Goal: Task Accomplishment & Management: Manage account settings

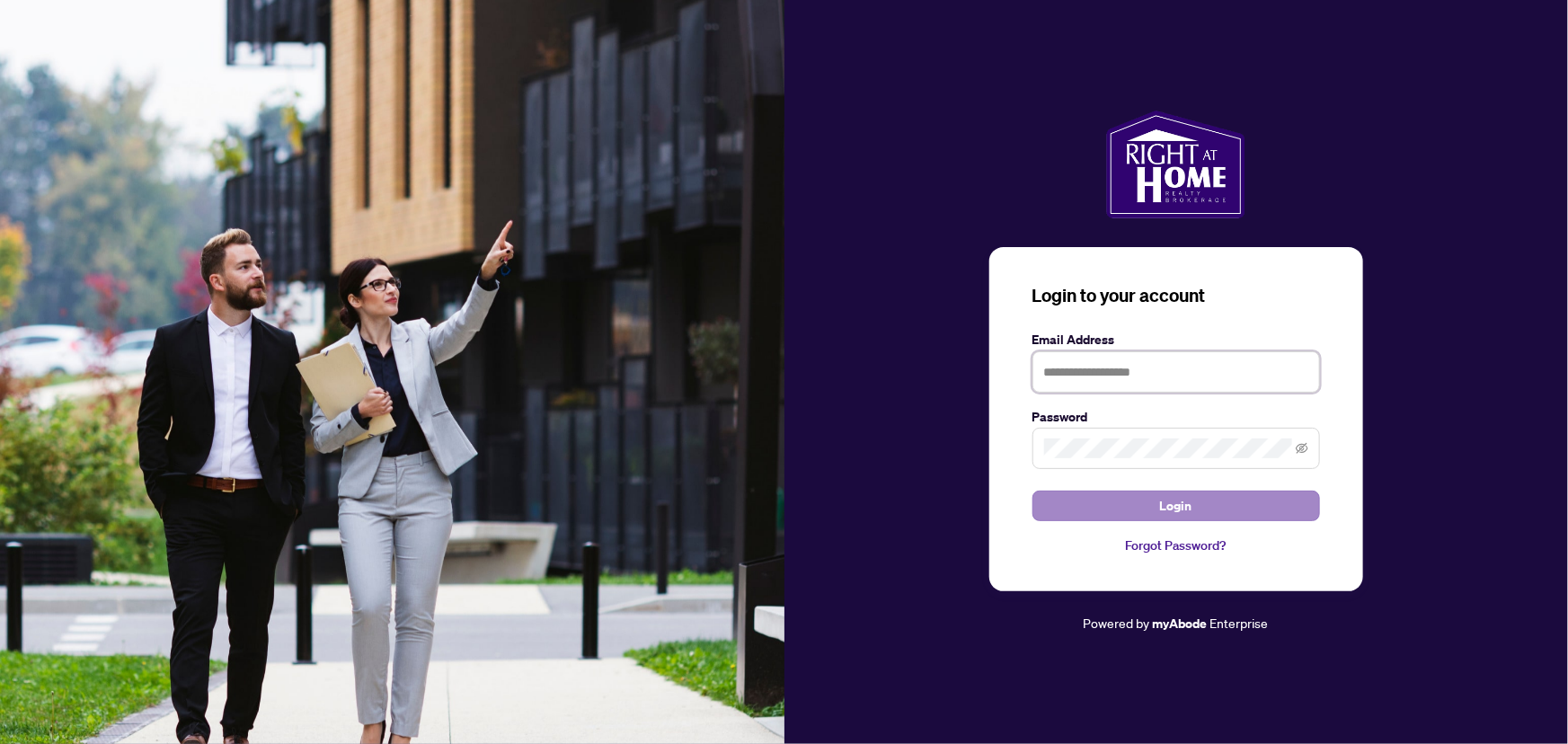
type input "**********"
click at [1179, 504] on span "Login" at bounding box center [1175, 505] width 32 height 28
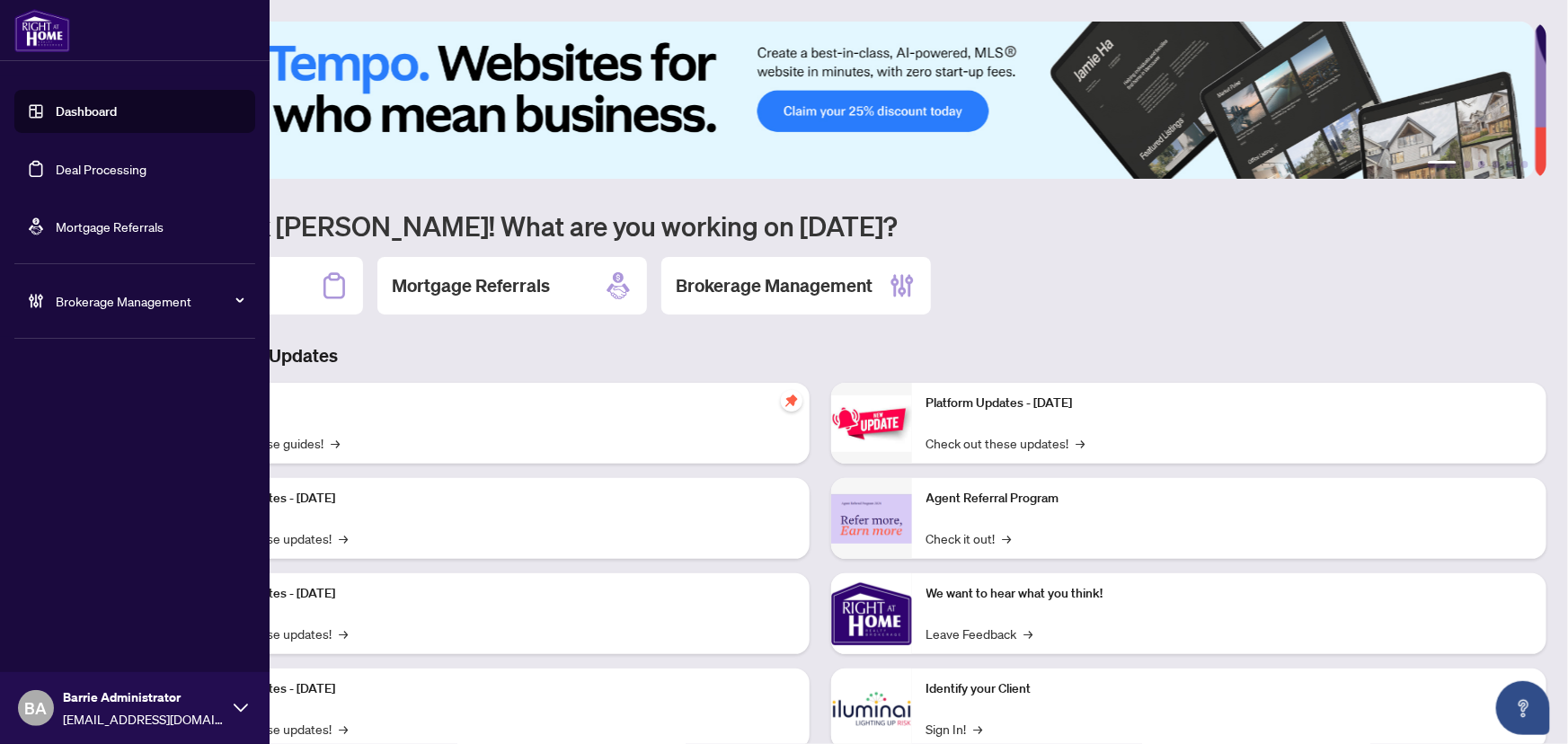
drag, startPoint x: 109, startPoint y: 168, endPoint x: 125, endPoint y: 170, distance: 16.1
click at [109, 169] on link "Deal Processing" at bounding box center [101, 169] width 90 height 16
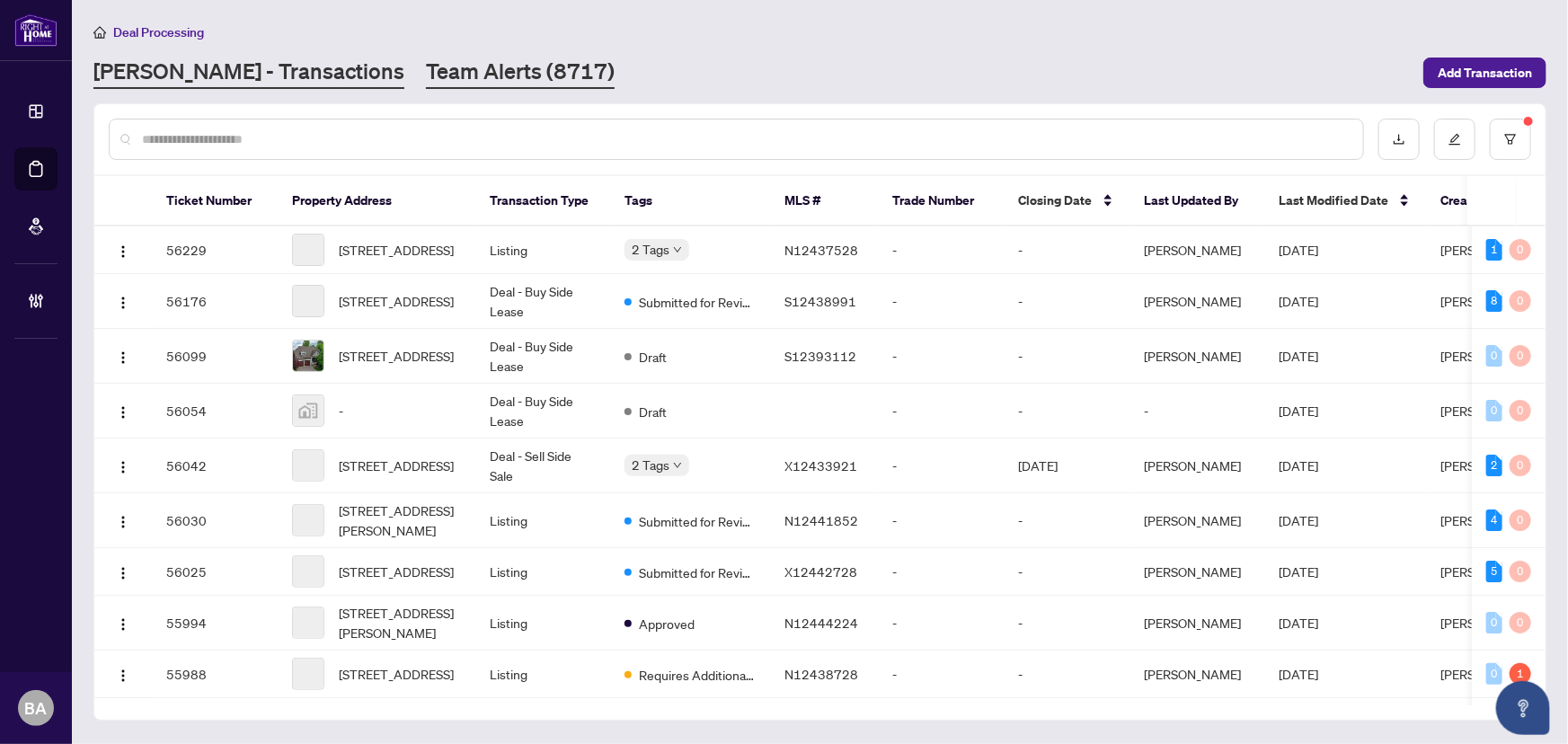
click at [426, 68] on link "Team Alerts (8717)" at bounding box center [520, 72] width 188 height 32
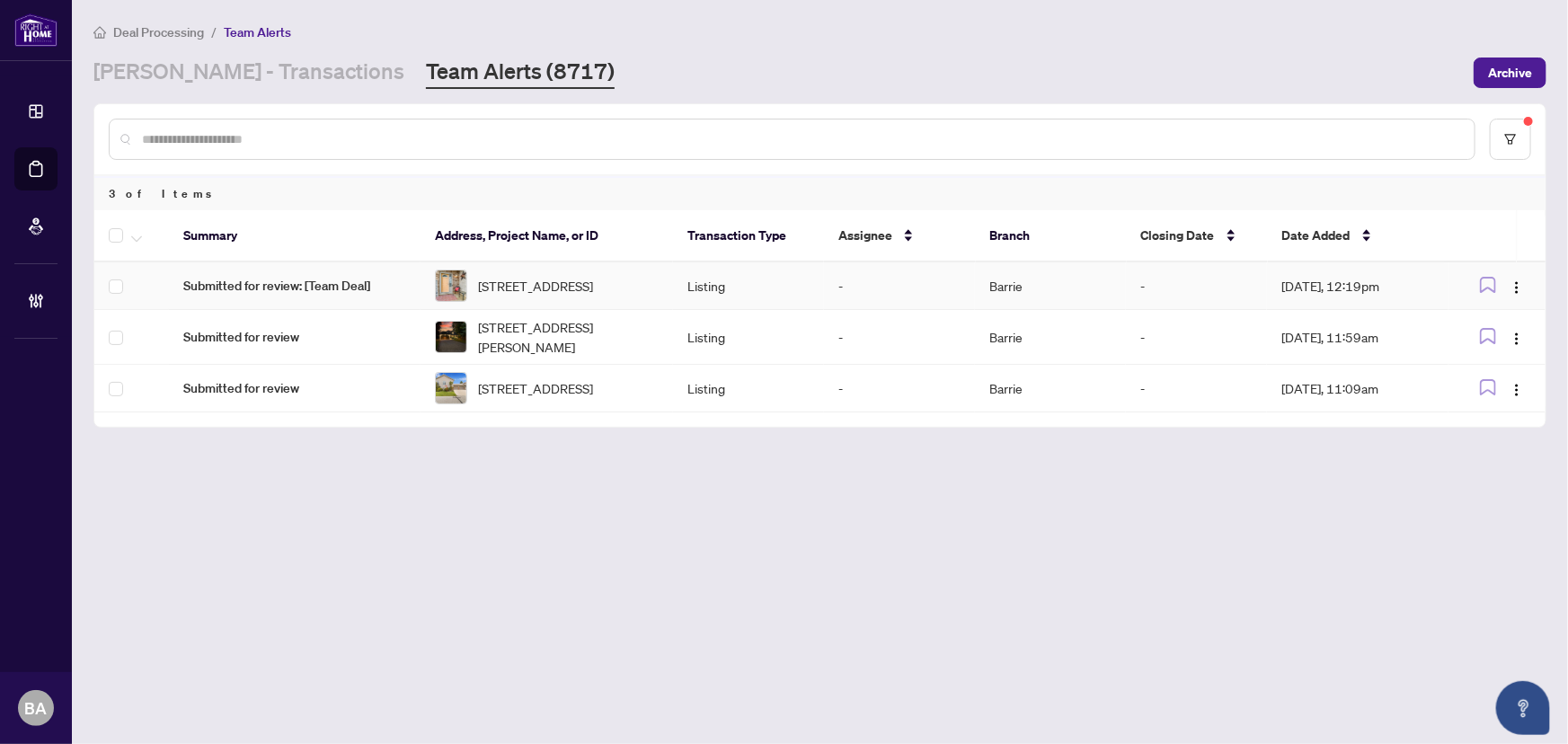
click at [368, 288] on span "Submitted for review: [Team Deal]" at bounding box center [295, 286] width 223 height 20
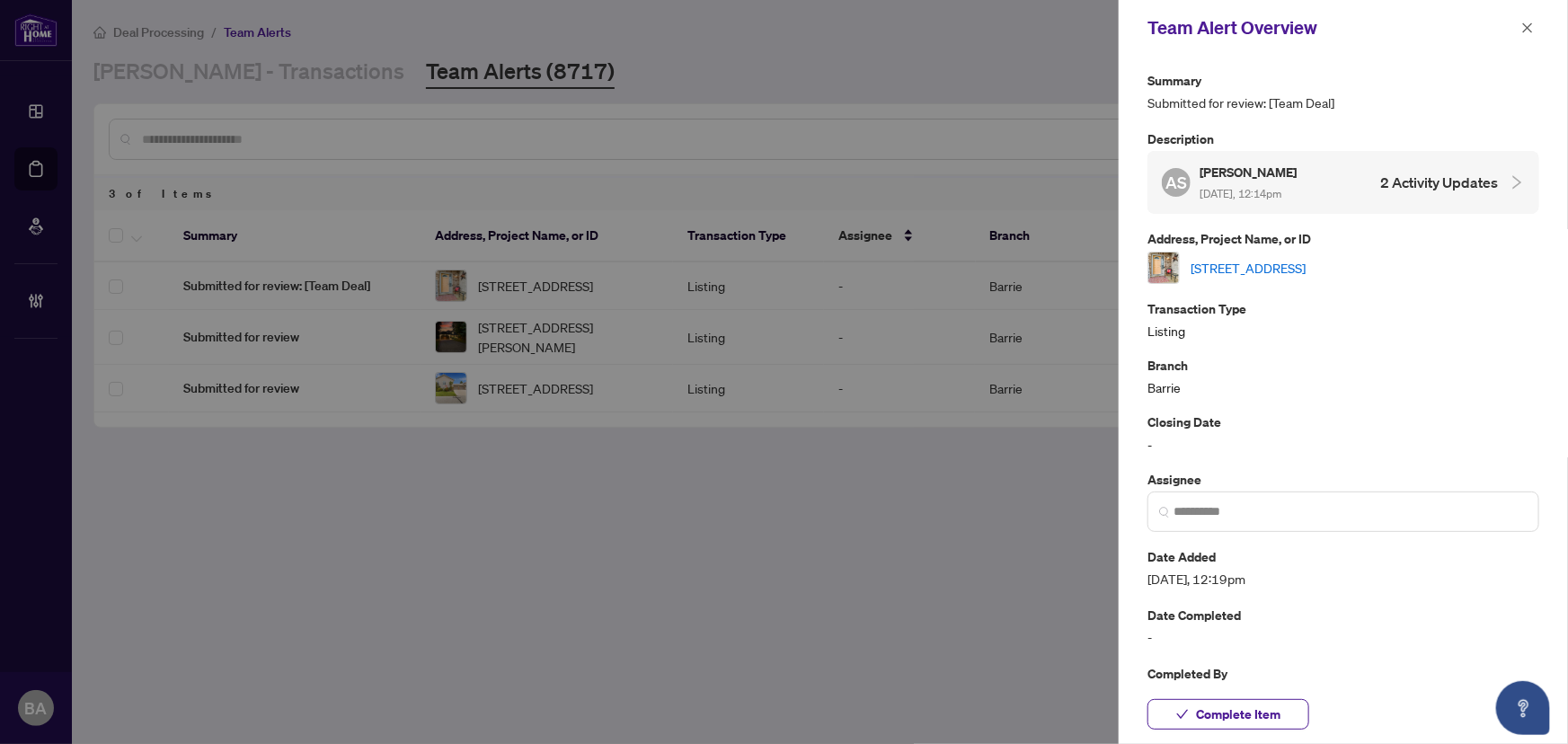
click at [1305, 264] on link "219 Banting Cres, Essa, Ontario L3W 0P8, Canada" at bounding box center [1248, 268] width 115 height 20
click at [1520, 15] on span "button" at bounding box center [1527, 27] width 13 height 28
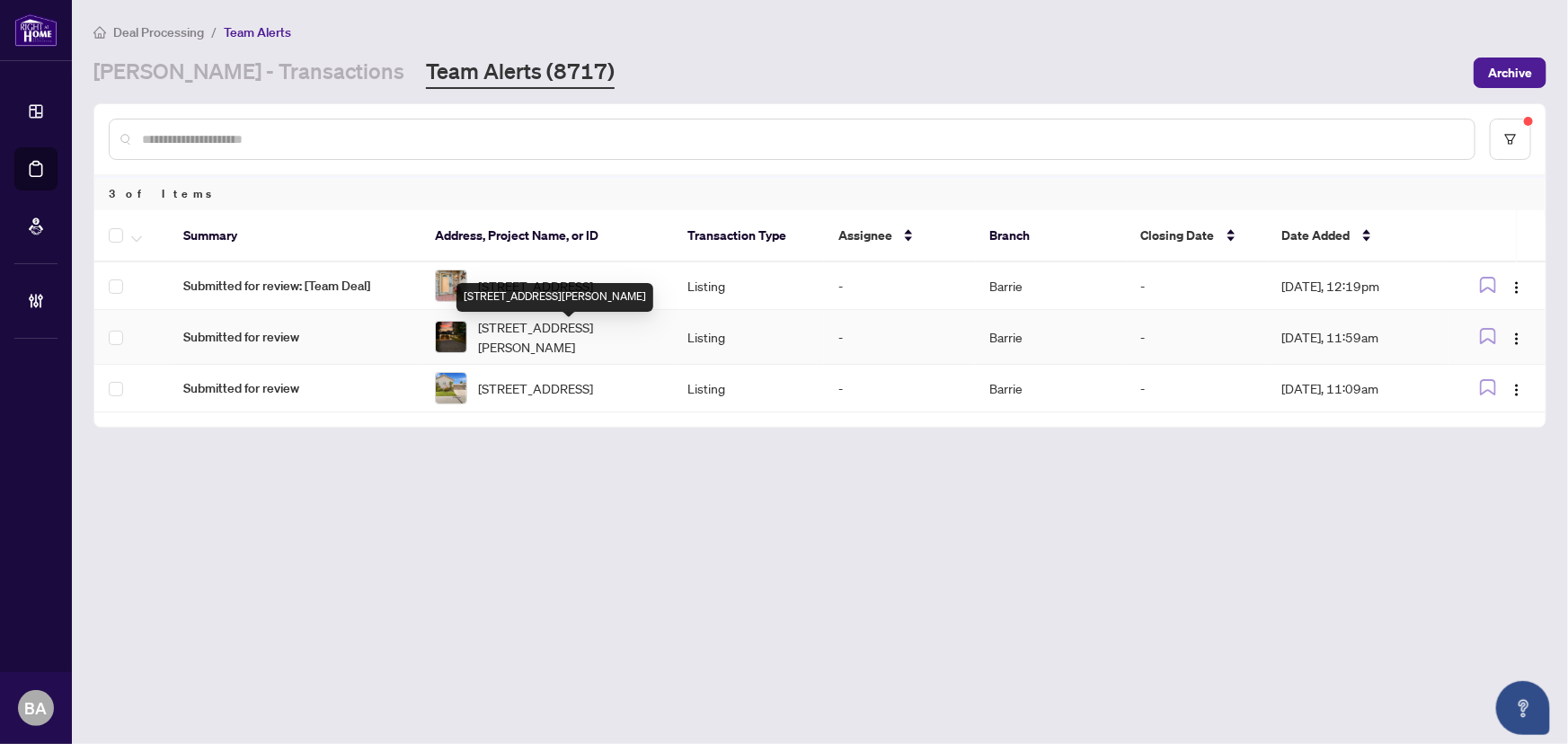
click at [566, 342] on span "2255 Douglas Ave, Innisfil, Ontario L9S 2C5, Canada" at bounding box center [567, 336] width 180 height 39
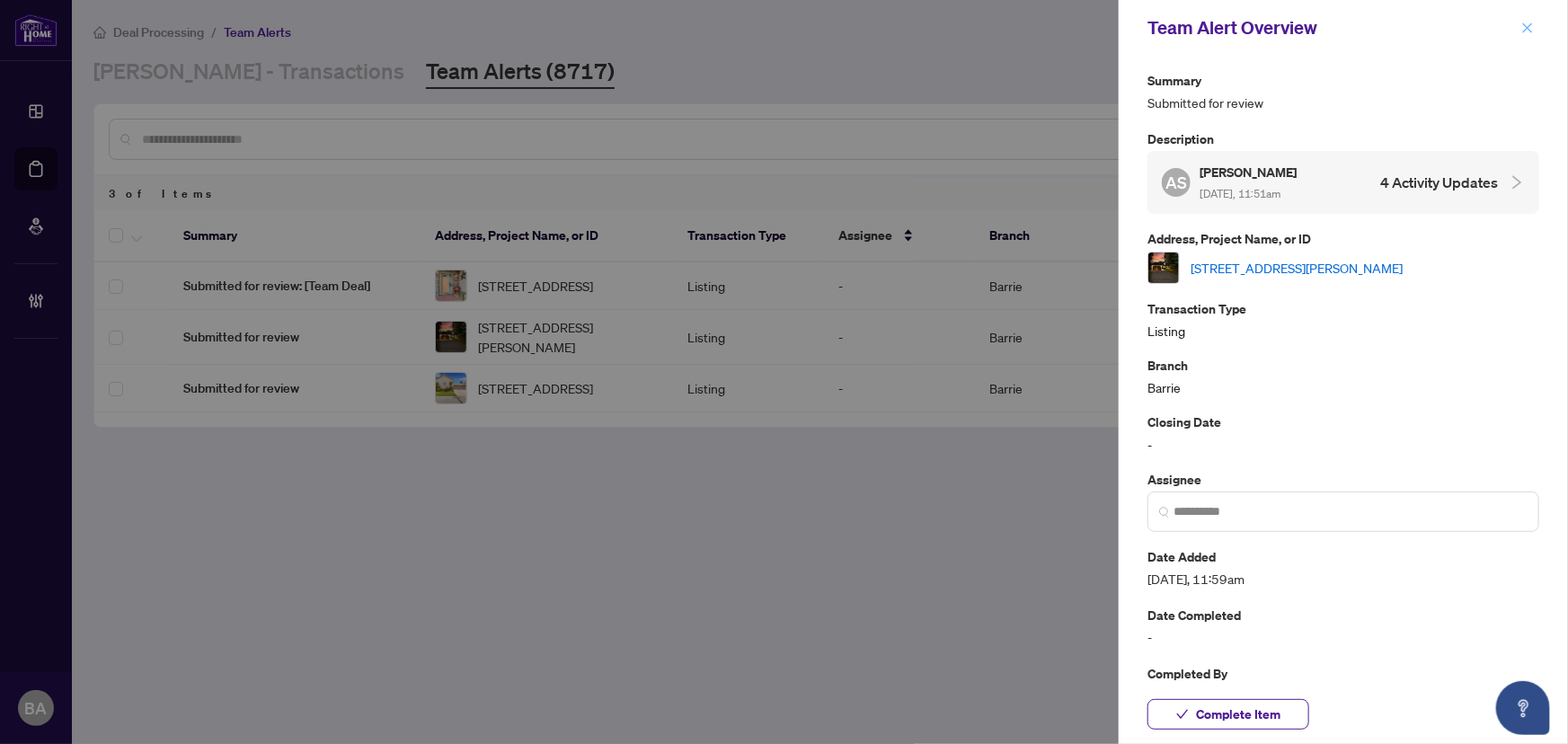
click at [1521, 36] on span "button" at bounding box center [1527, 27] width 13 height 28
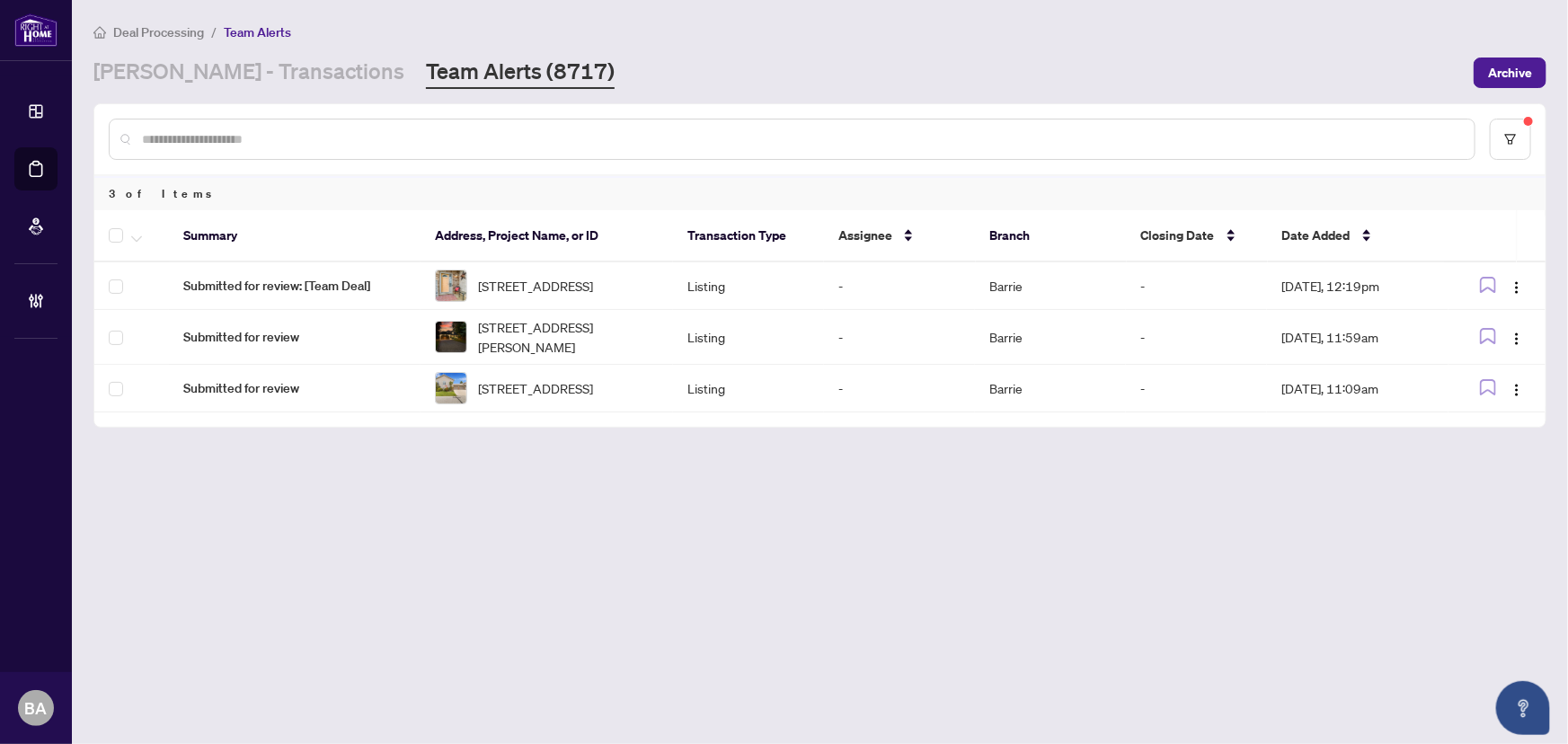
click at [1521, 35] on div "Deal Processing / Team Alerts" at bounding box center [820, 32] width 1453 height 21
click at [746, 347] on td "Listing" at bounding box center [747, 337] width 151 height 55
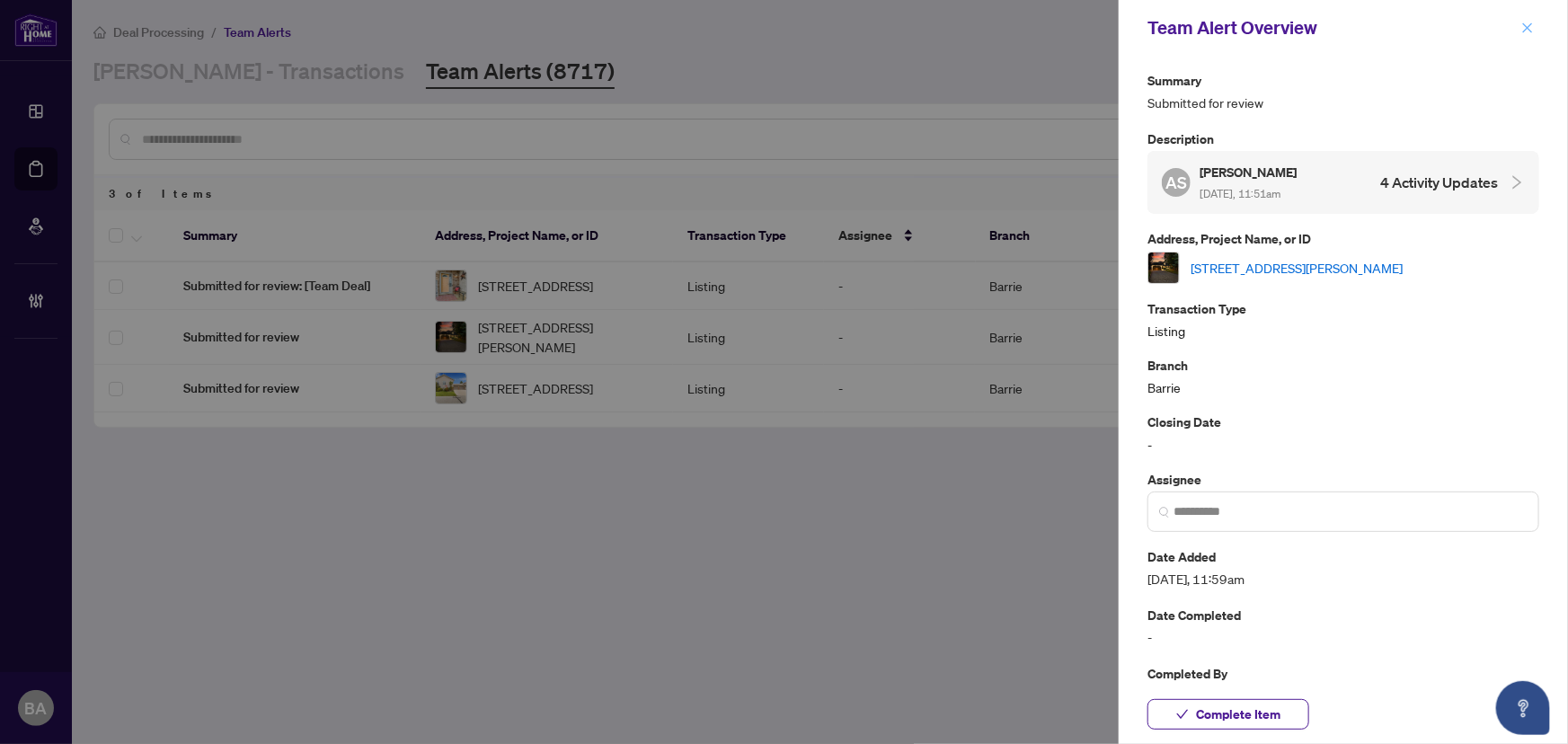
click at [1527, 25] on icon "close" at bounding box center [1527, 28] width 13 height 13
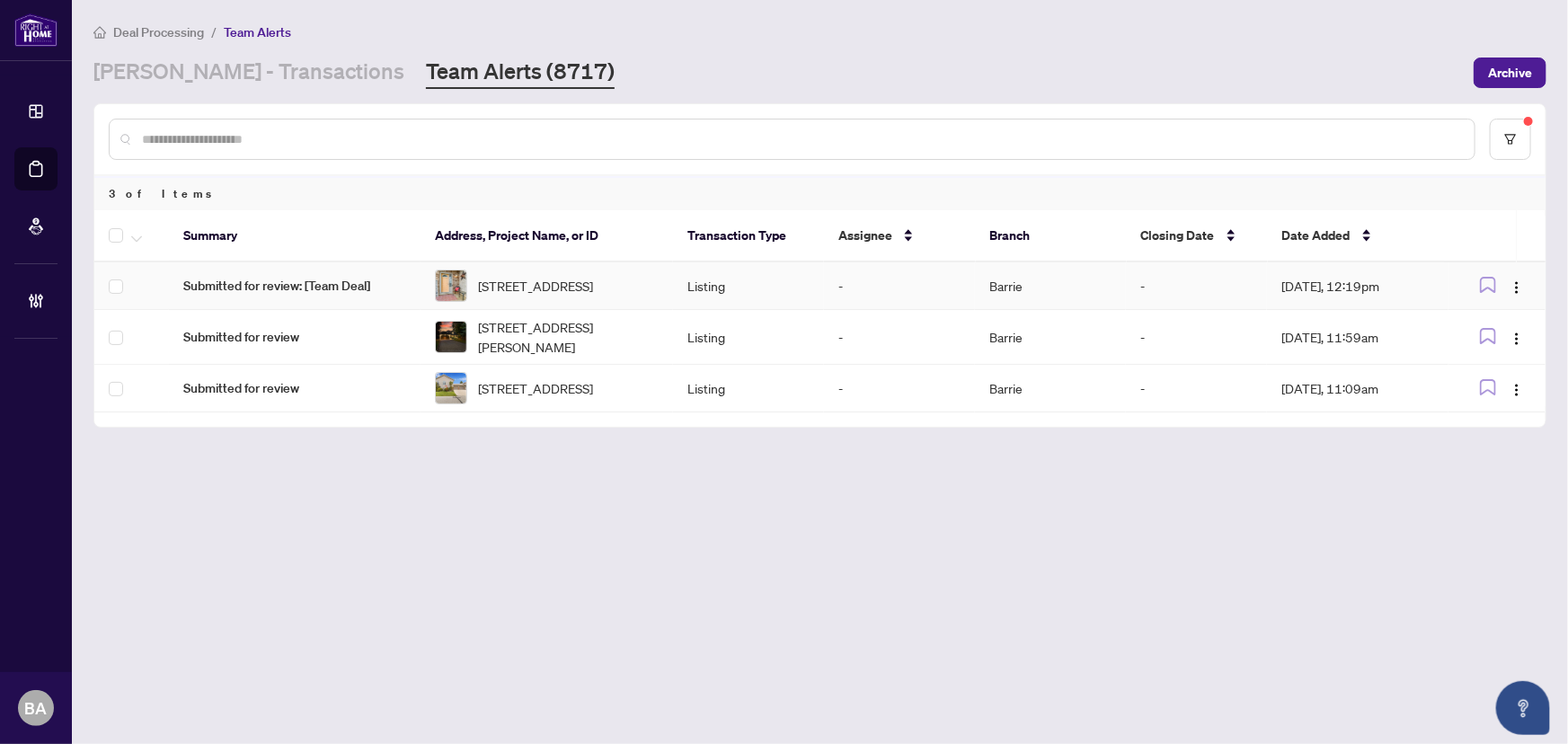
click at [755, 276] on td "Listing" at bounding box center [747, 286] width 151 height 48
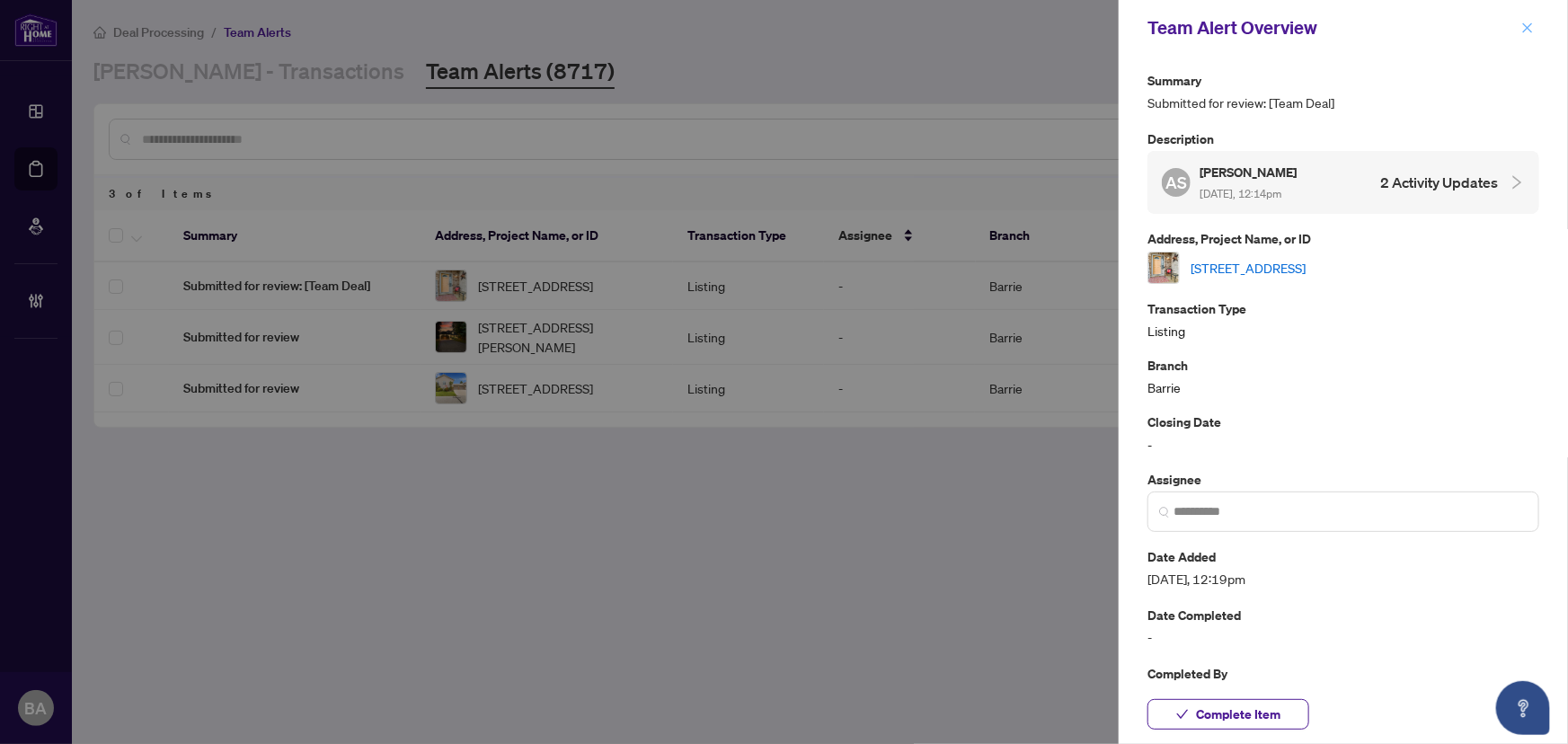
click at [1522, 27] on icon "close" at bounding box center [1527, 28] width 13 height 13
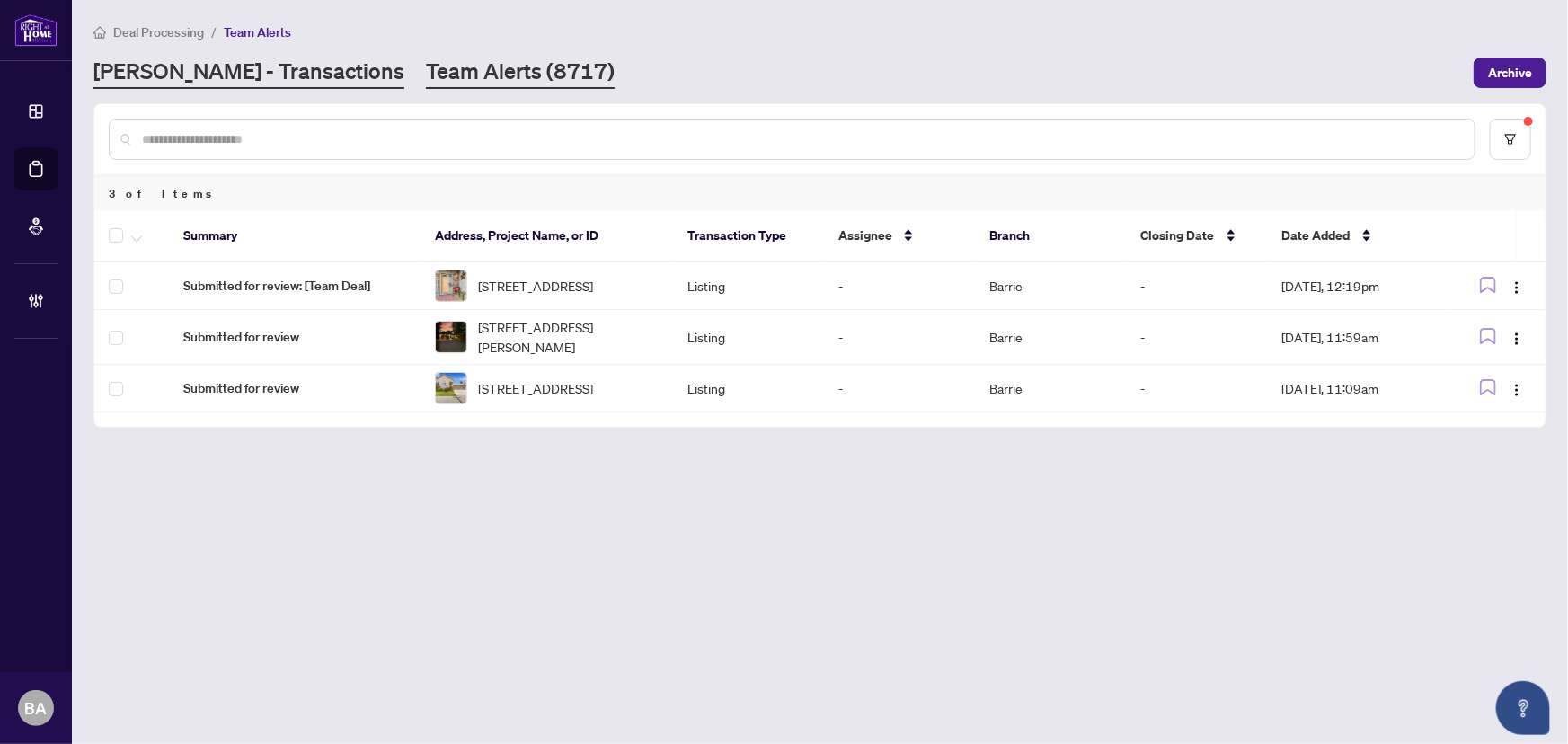
click at [260, 69] on link "RAHR - Transactions" at bounding box center [249, 72] width 311 height 32
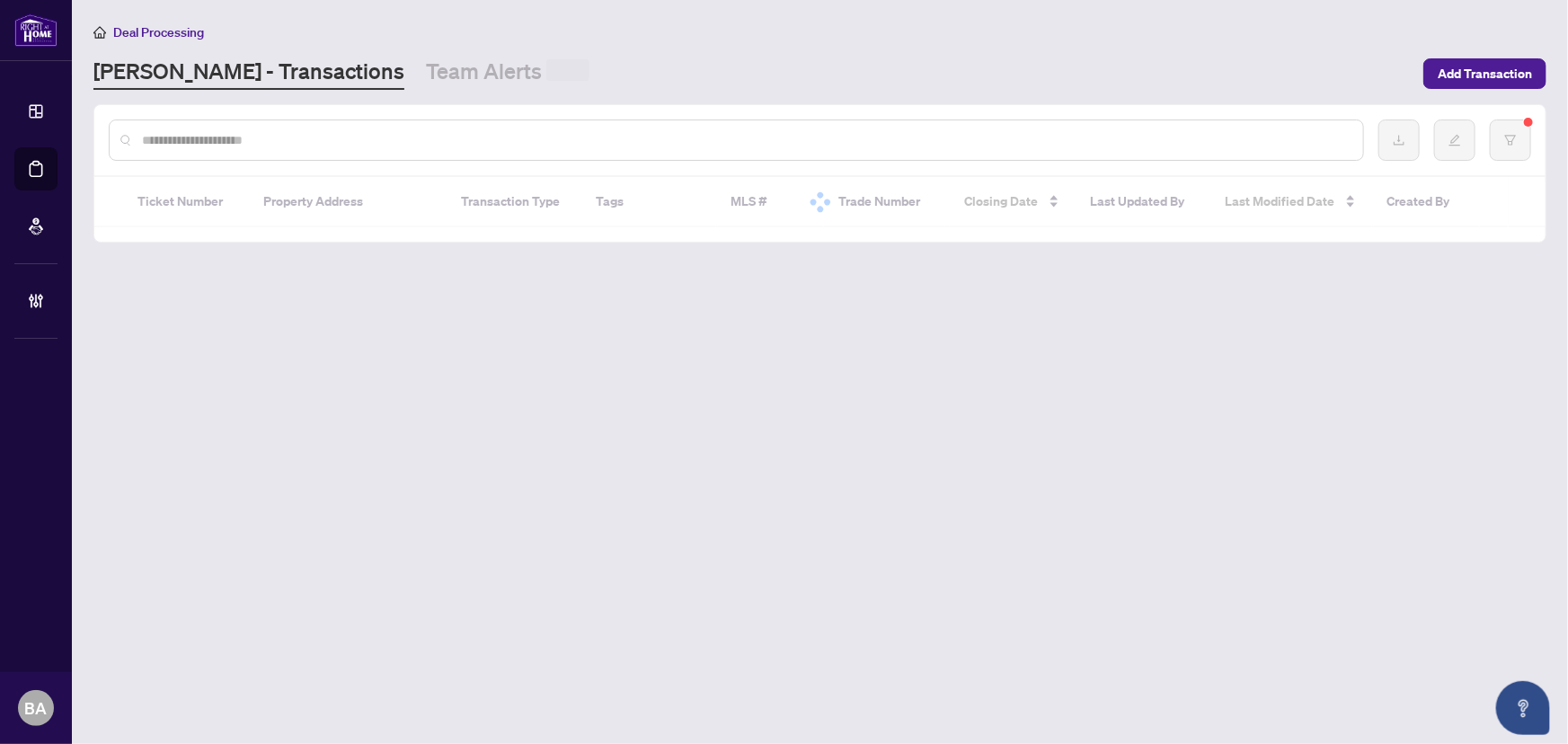
click at [291, 138] on input "text" at bounding box center [745, 141] width 1206 height 20
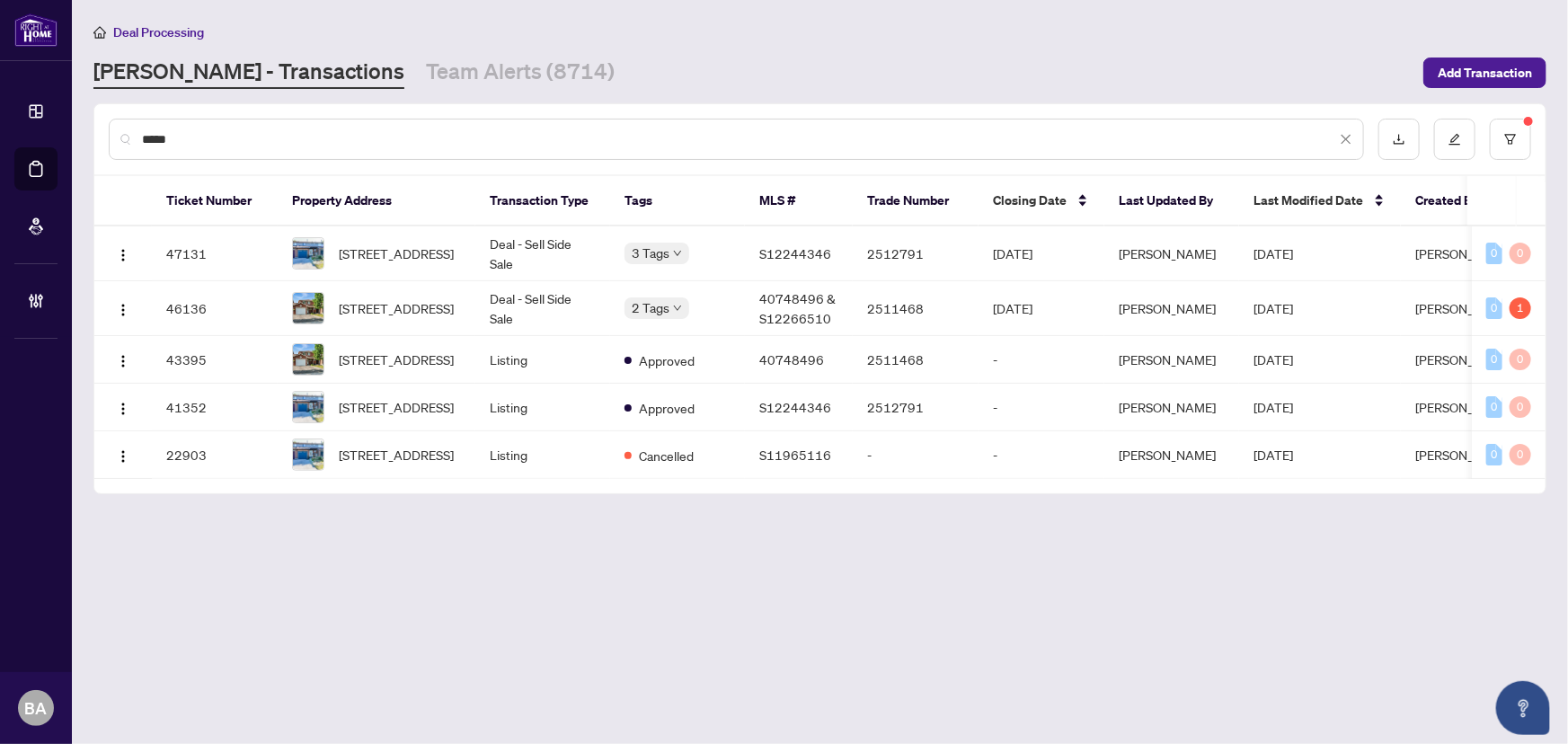
type input "*****"
click at [412, 301] on span "[STREET_ADDRESS]" at bounding box center [397, 308] width 115 height 20
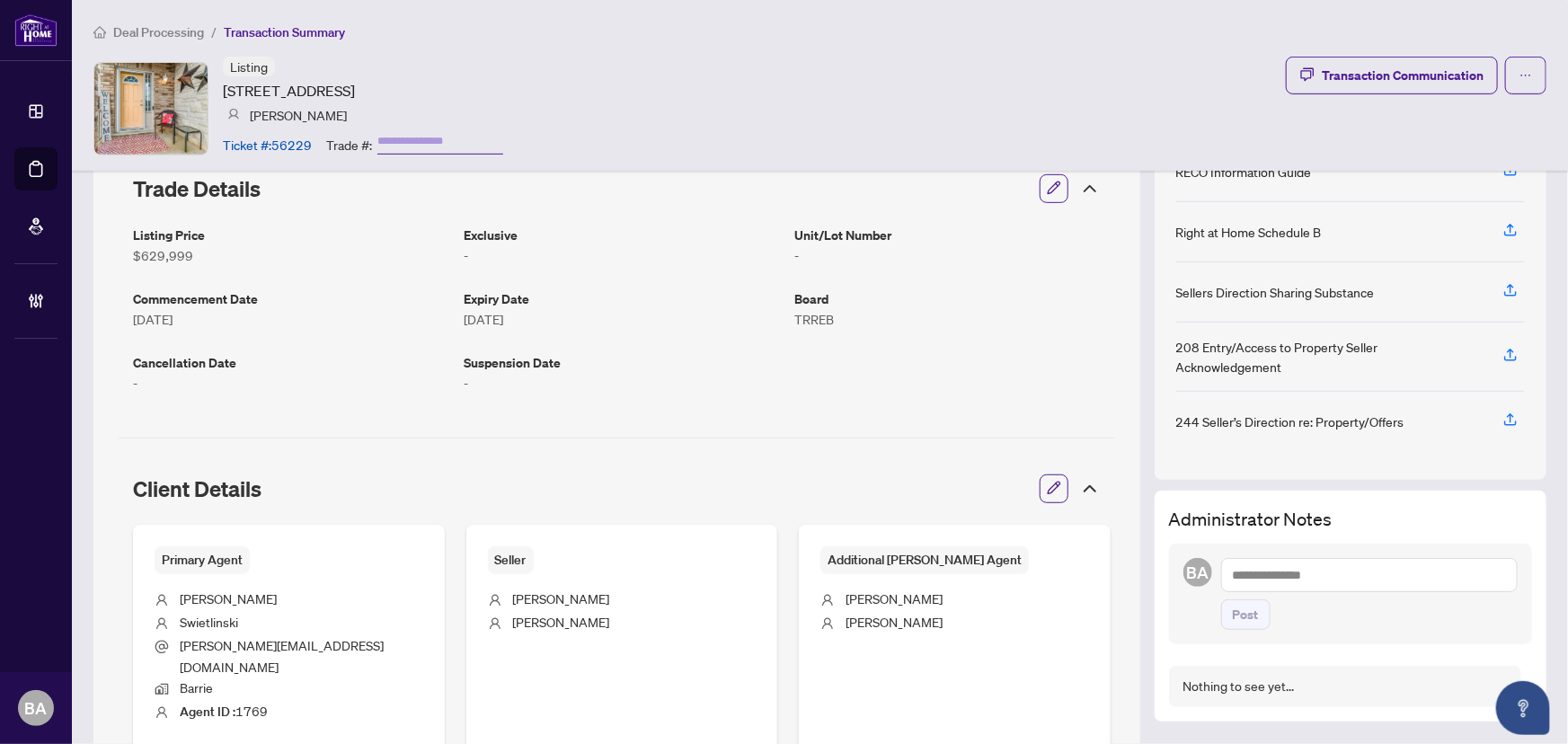
scroll to position [80, 0]
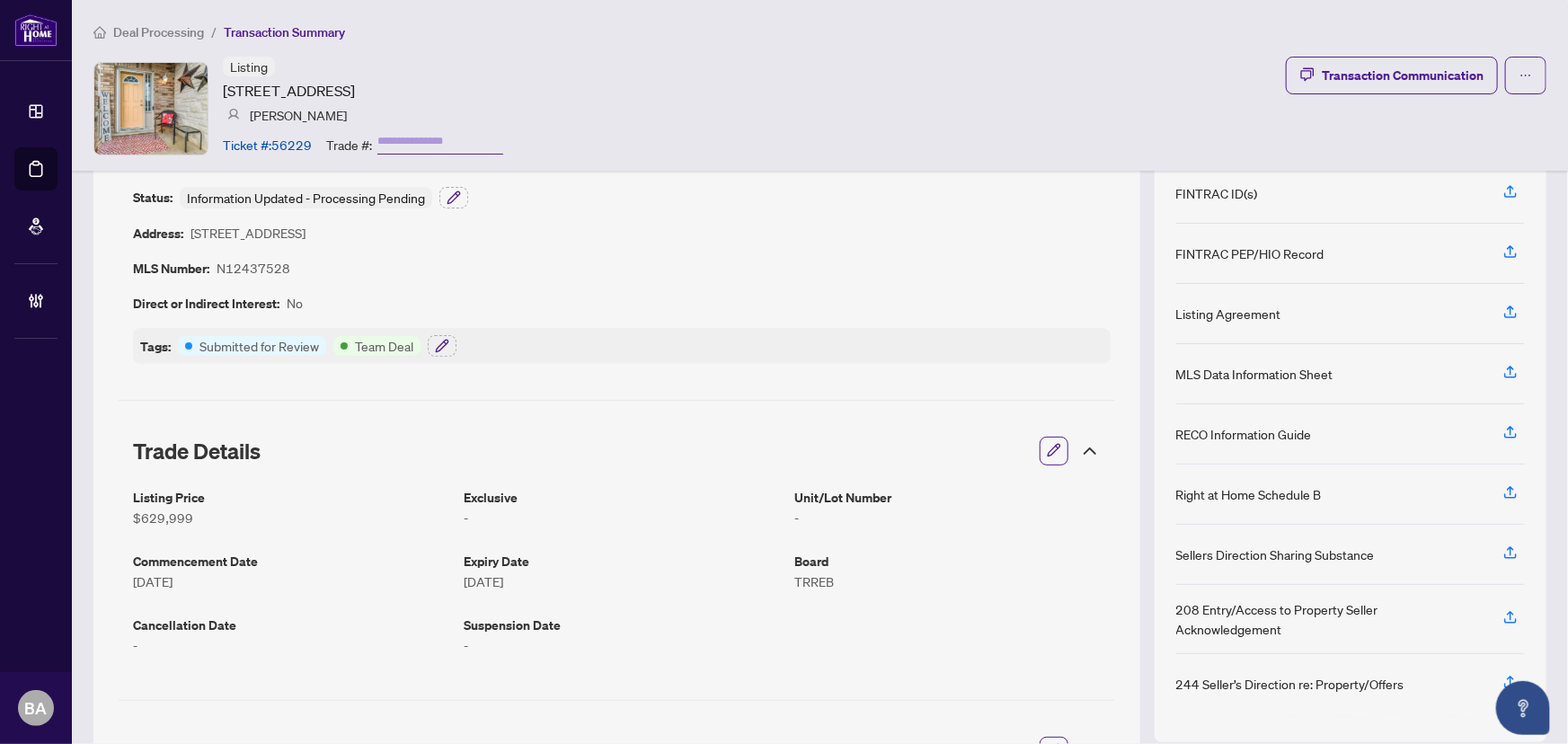
click at [175, 28] on span "Deal Processing" at bounding box center [158, 33] width 90 height 16
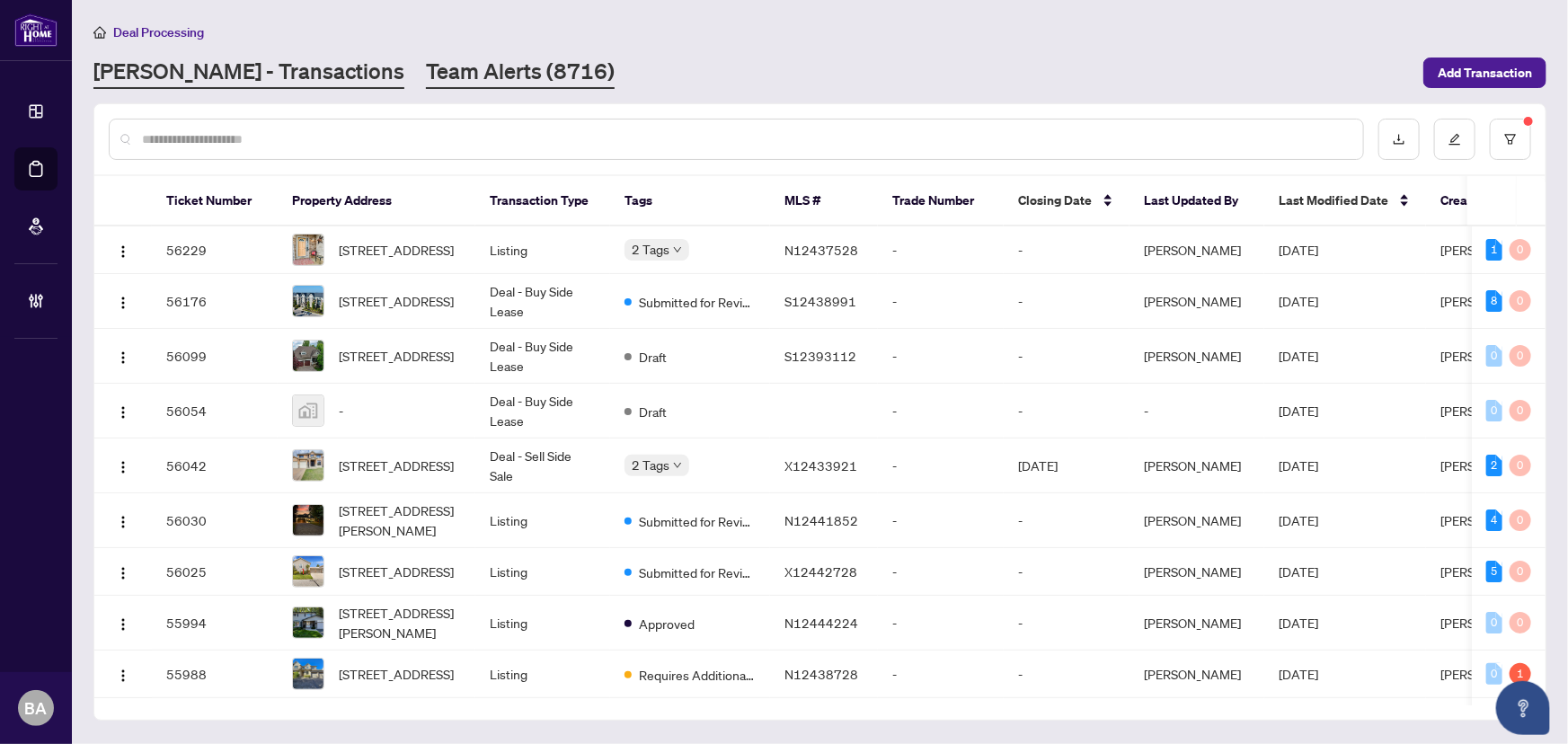
click at [450, 76] on link "Team Alerts (8716)" at bounding box center [520, 72] width 188 height 32
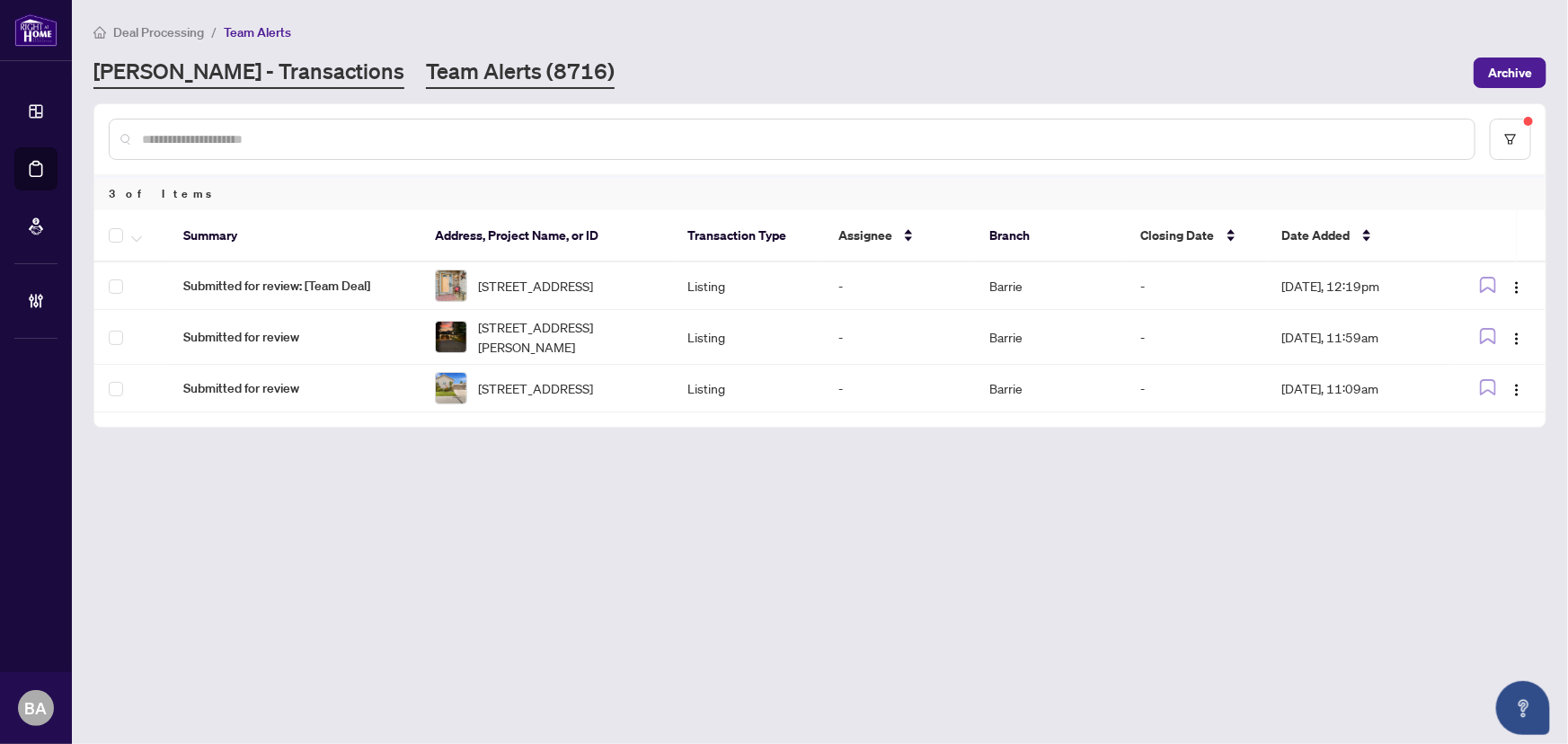
click at [179, 74] on link "RAHR - Transactions" at bounding box center [249, 72] width 311 height 32
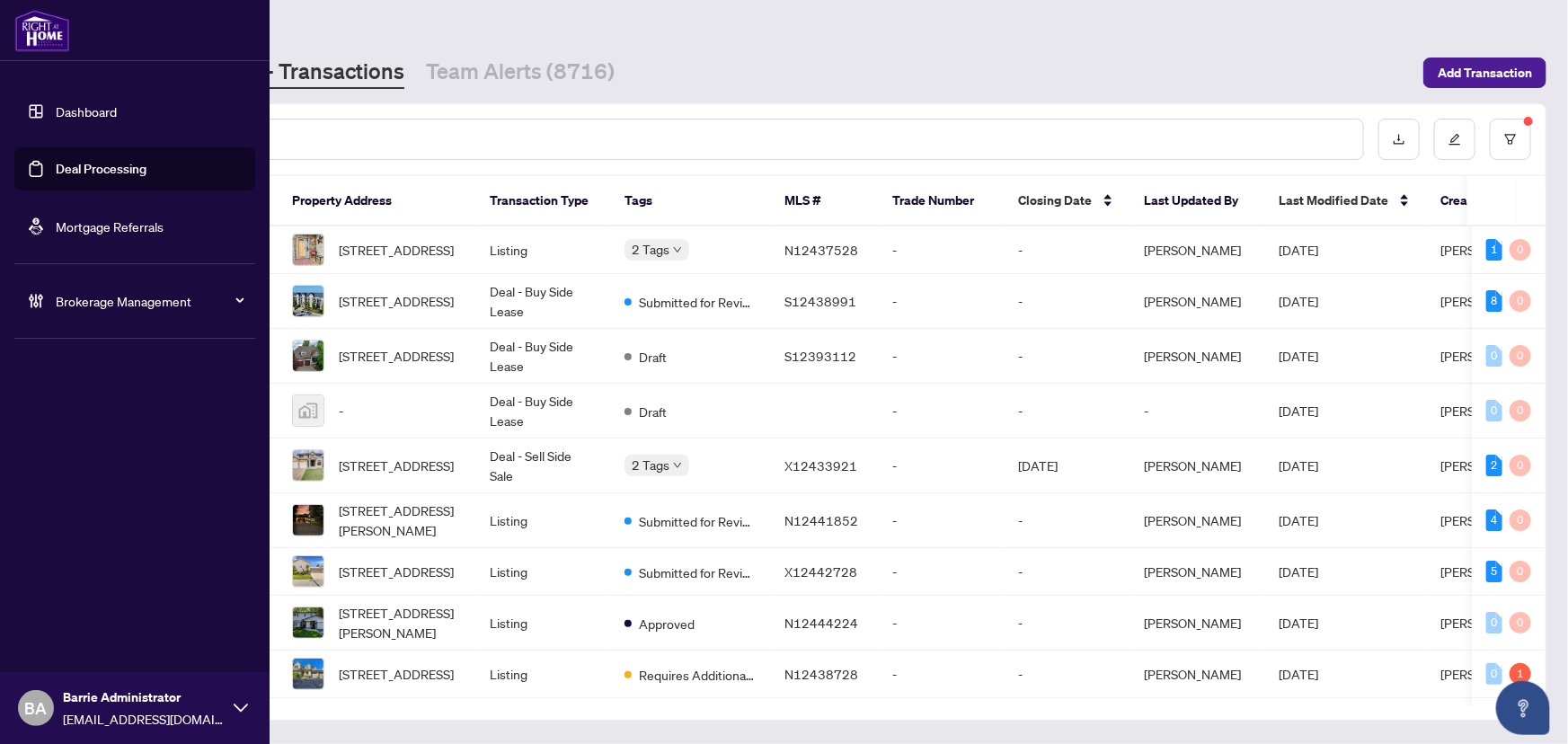
click at [56, 177] on link "Deal Processing" at bounding box center [101, 169] width 90 height 16
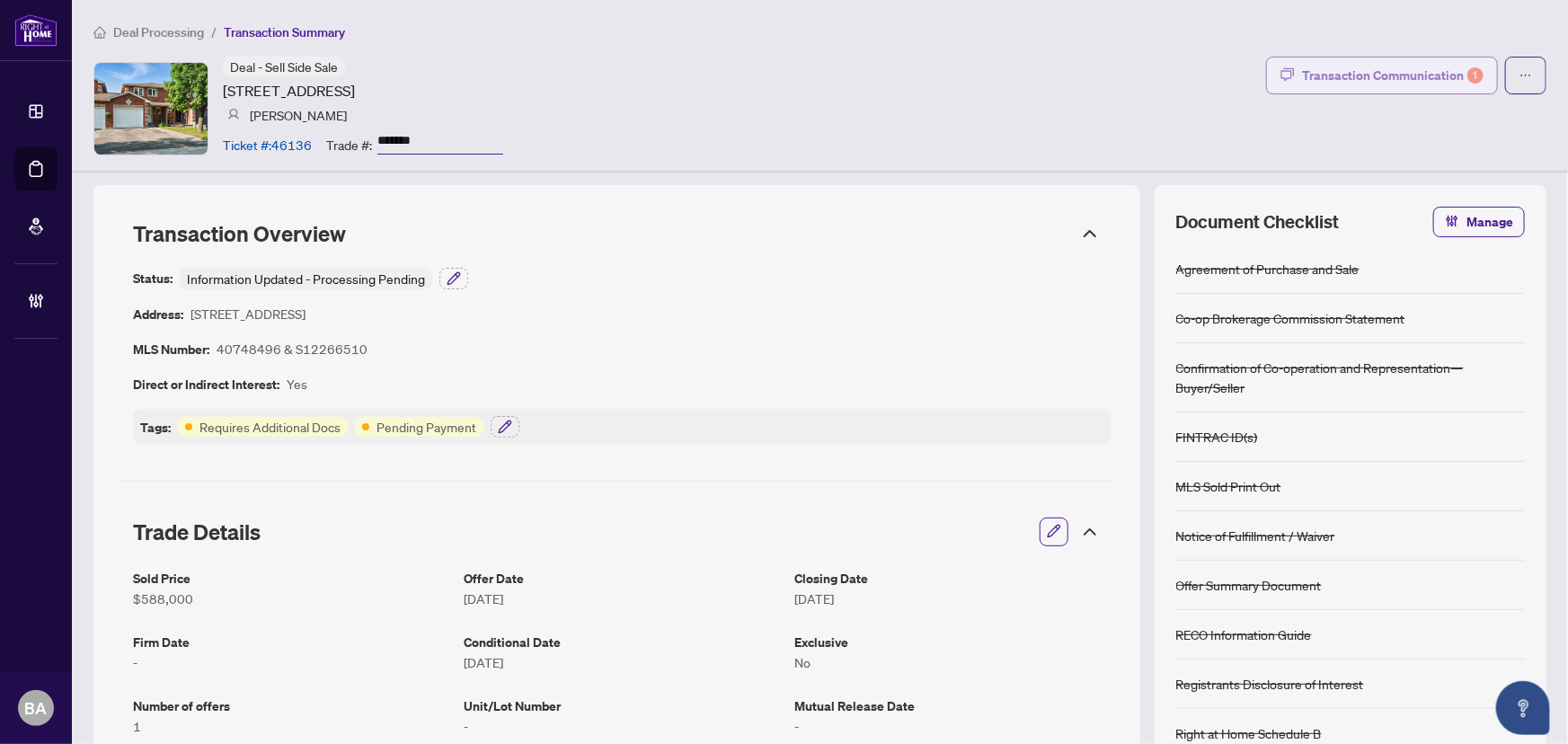
click at [1417, 80] on div "Transaction Communication 1" at bounding box center [1393, 75] width 182 height 28
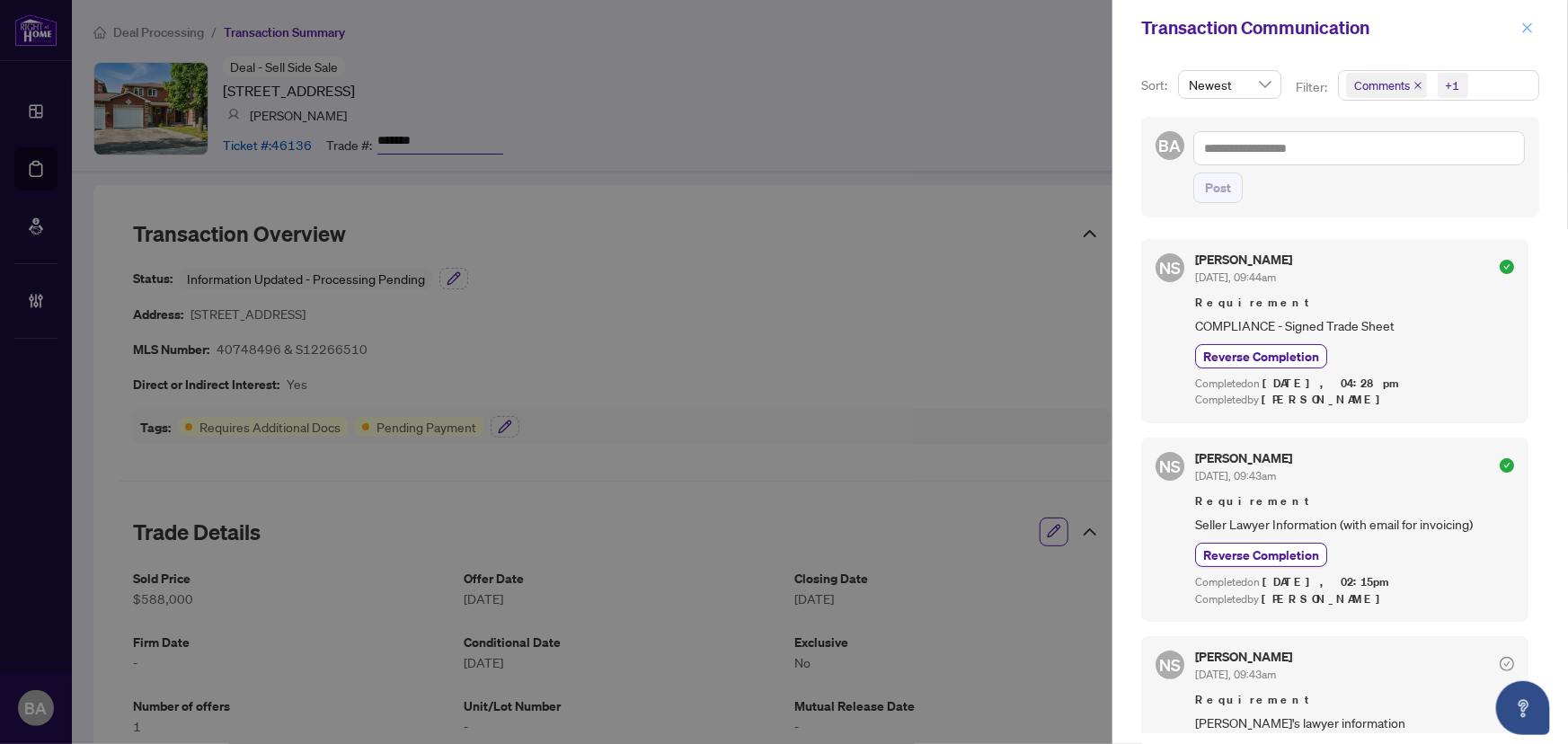
click at [1523, 26] on icon "close" at bounding box center [1527, 28] width 13 height 13
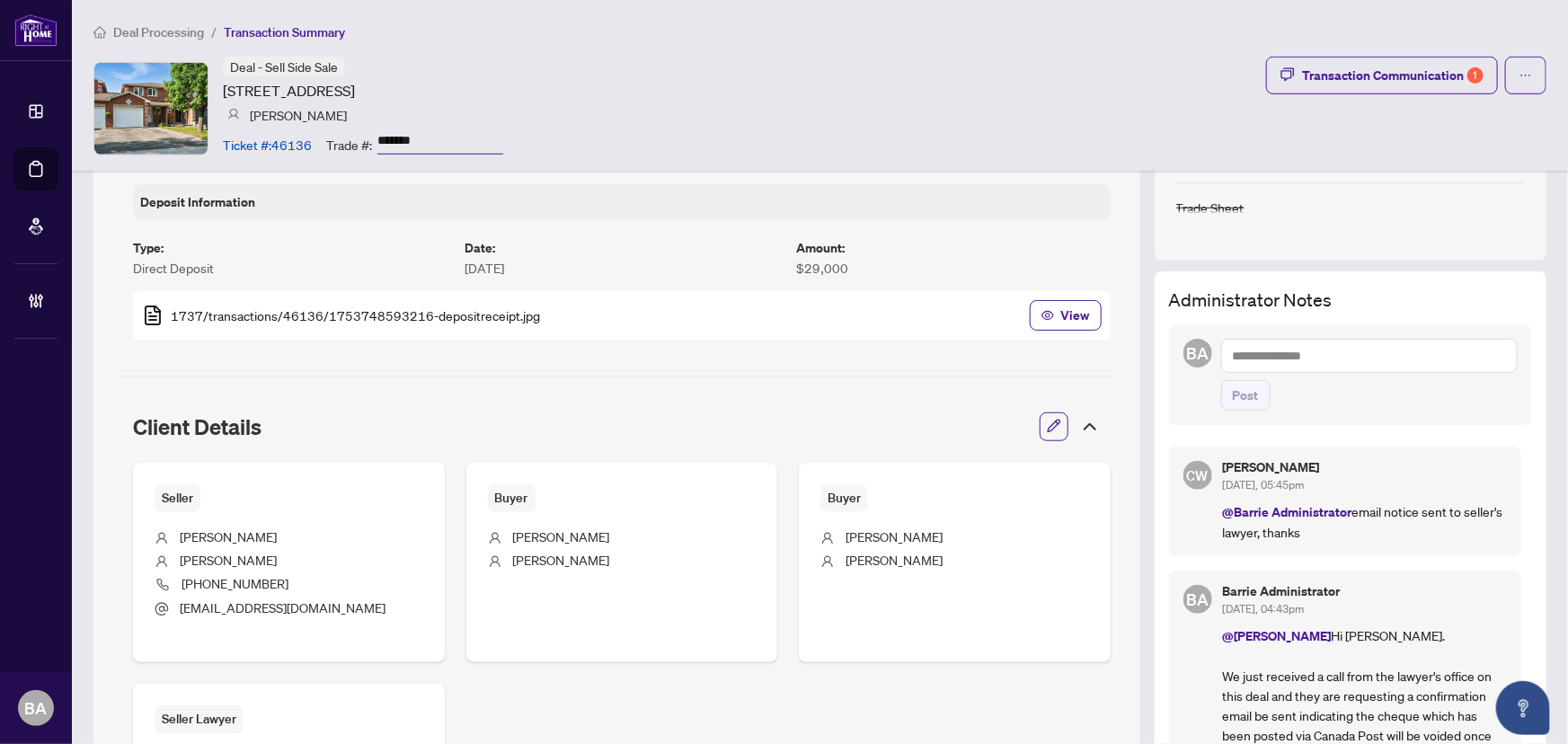
scroll to position [654, 0]
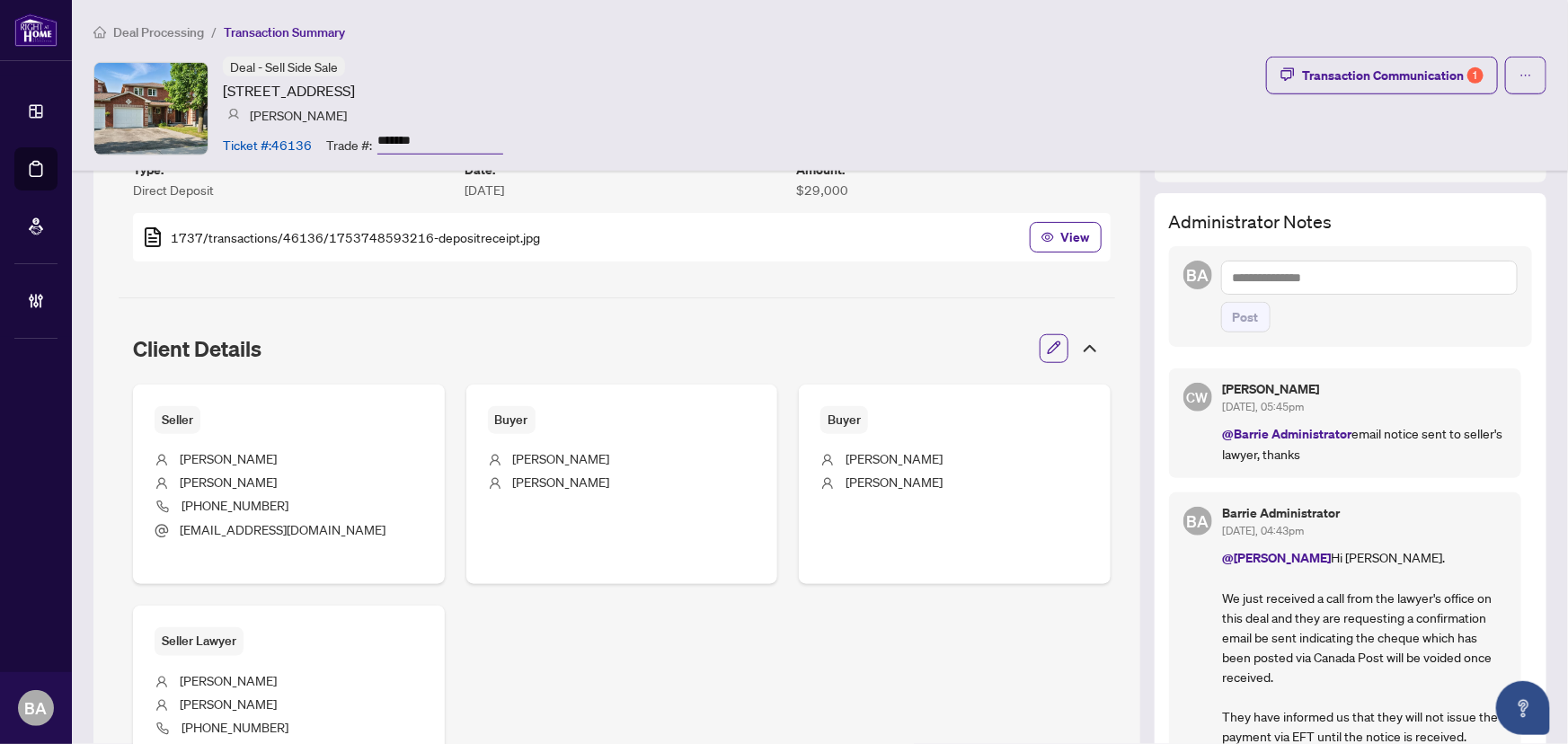
drag, startPoint x: 1416, startPoint y: 412, endPoint x: 1361, endPoint y: 392, distance: 58.5
click at [1356, 391] on div "[PERSON_NAME] [DATE], 05:45pm @Barrie Administrator email notice sent to seller…" at bounding box center [1364, 423] width 284 height 80
click at [1401, 403] on div "[PERSON_NAME] [DATE], 05:45pm" at bounding box center [1364, 399] width 284 height 33
click at [1422, 430] on p "@Barrie Administrator email notice sent to seller's lawyer, thanks" at bounding box center [1364, 443] width 284 height 40
click at [1429, 426] on p "@Barrie Administrator email notice sent to seller's lawyer, thanks" at bounding box center [1364, 443] width 284 height 40
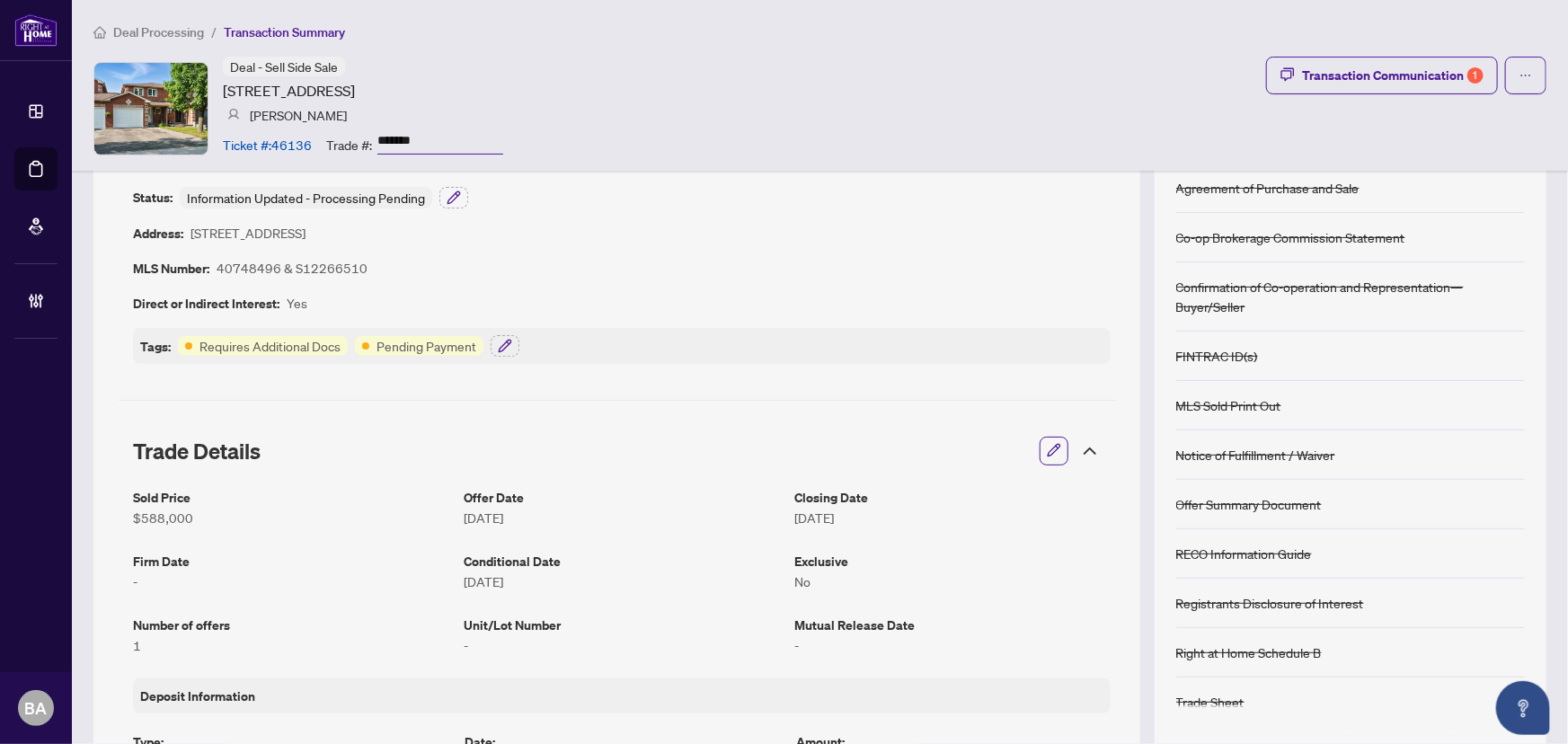
scroll to position [0, 0]
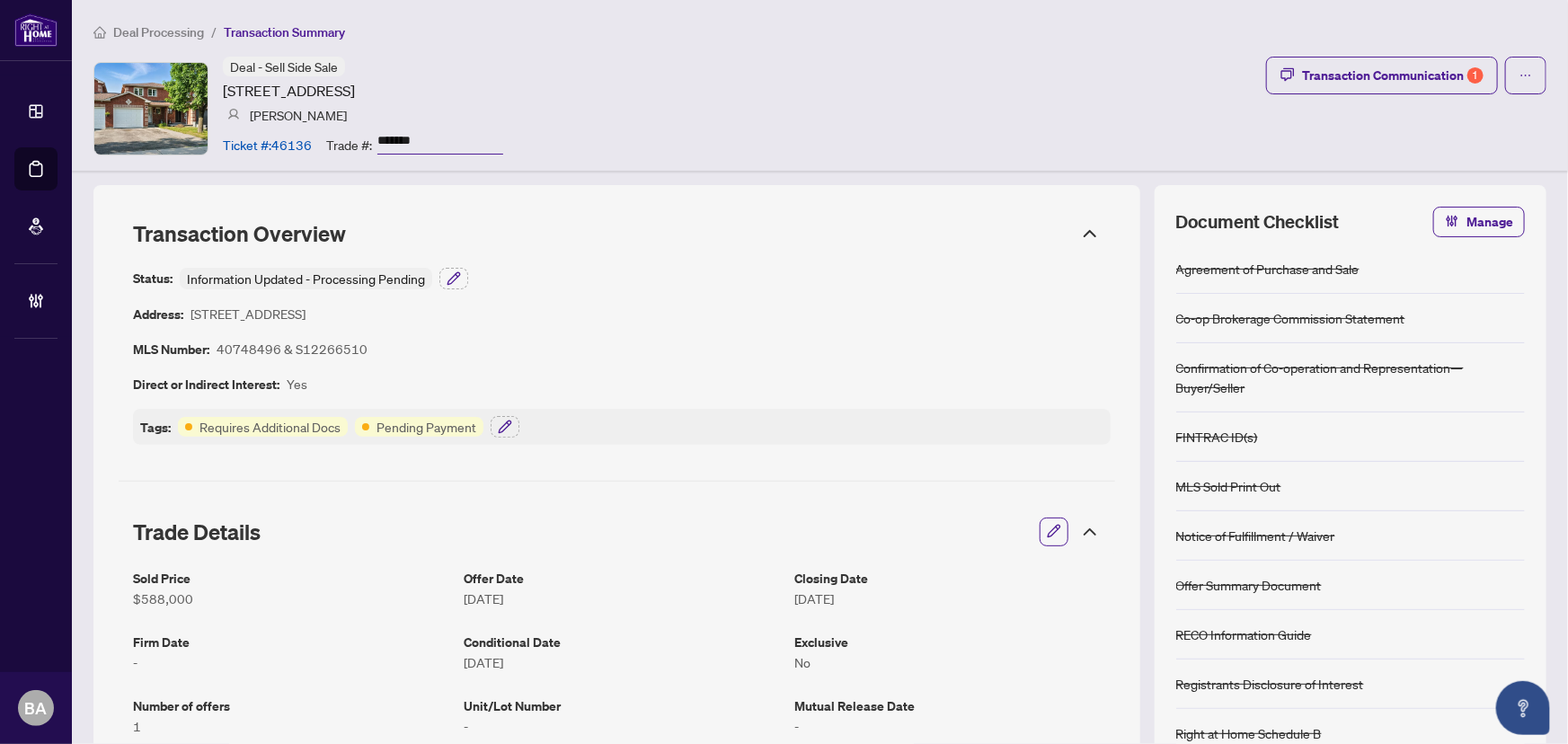
click at [176, 39] on li "Deal Processing" at bounding box center [148, 32] width 111 height 21
